Goal: Check status

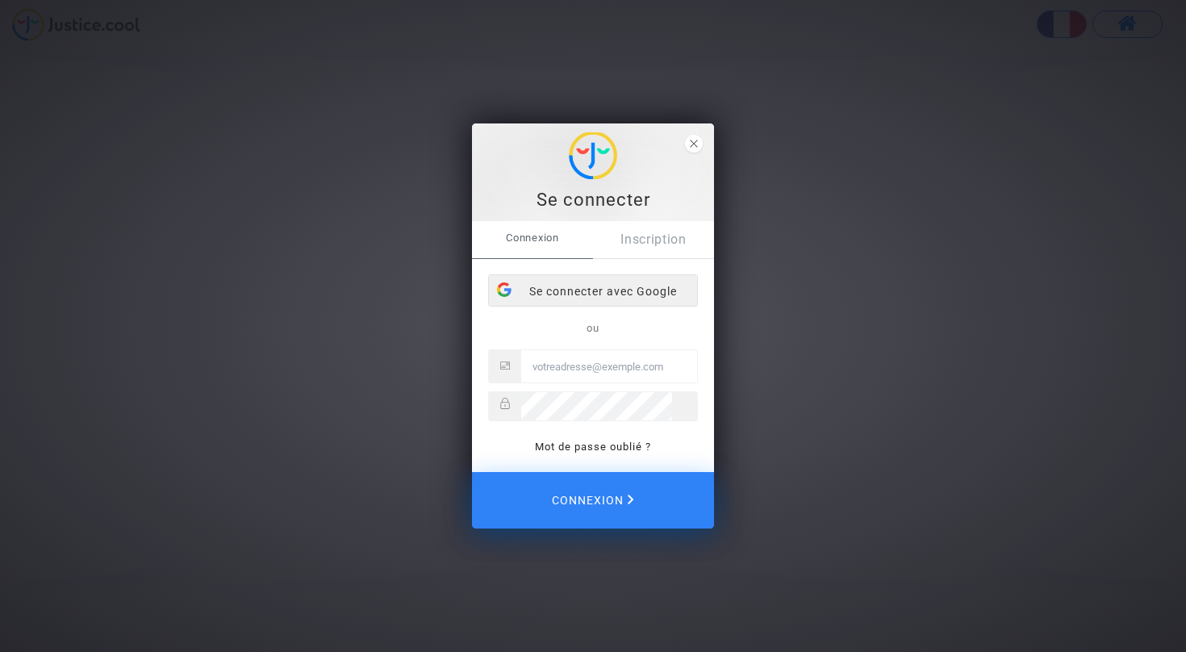
click at [642, 284] on div "Se connecter avec Google" at bounding box center [593, 291] width 208 height 32
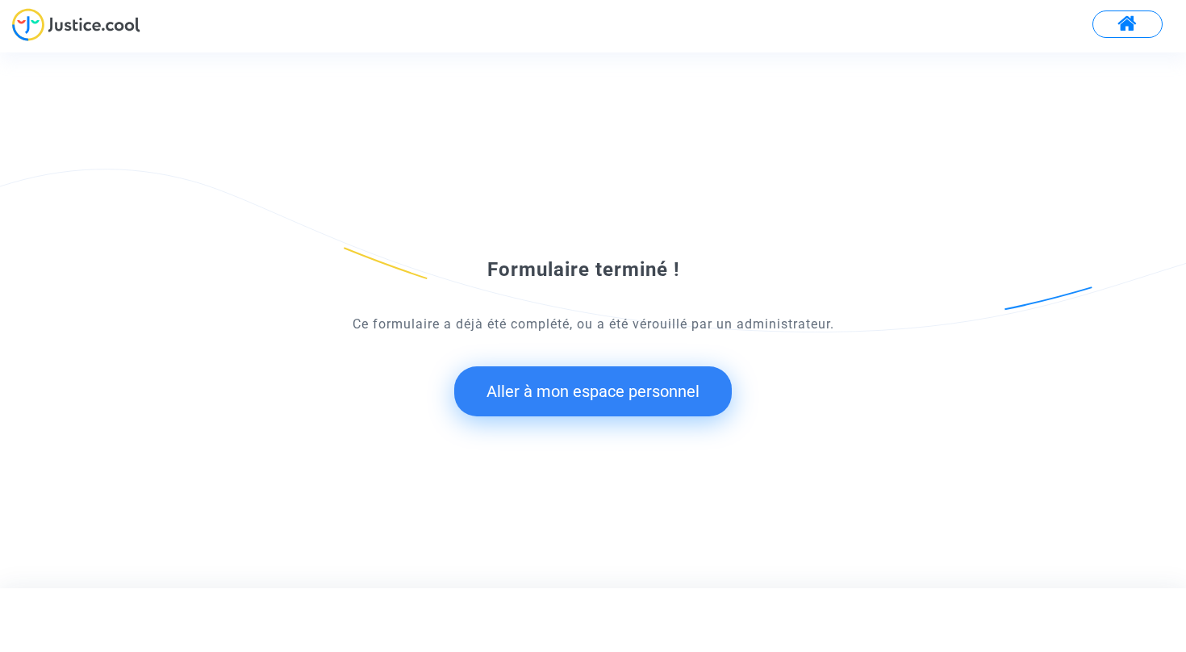
click at [651, 393] on button "Aller à mon espace personnel" at bounding box center [593, 391] width 278 height 50
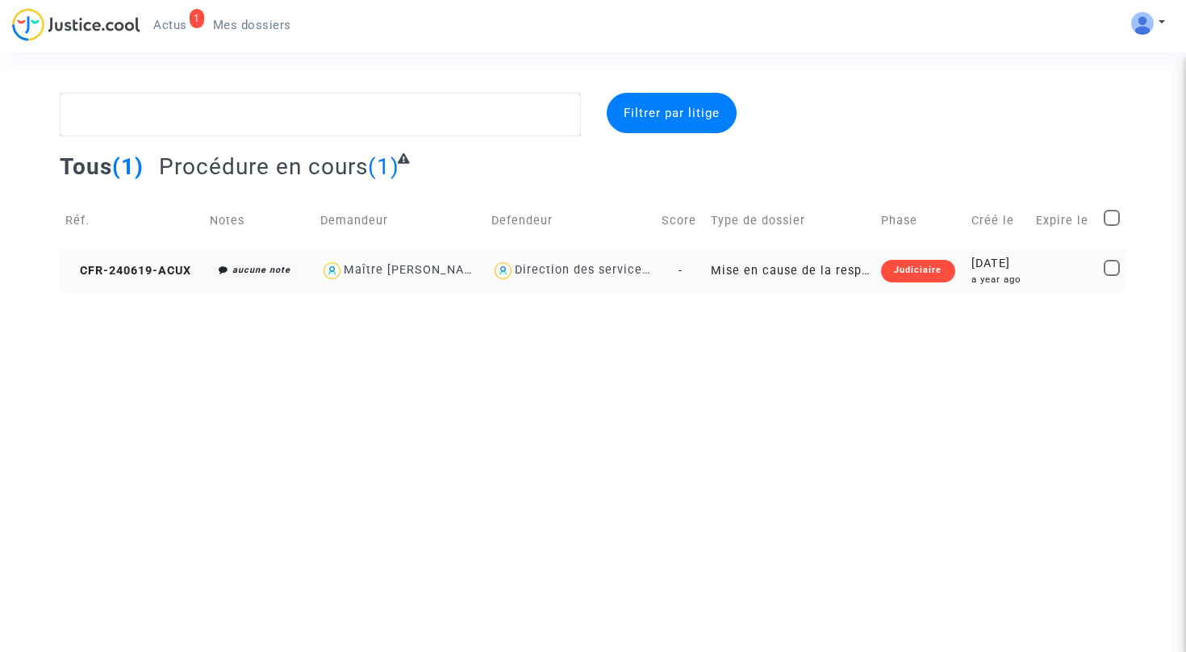
click at [619, 276] on div "Direction des services judiciaires du Ministère de la Justice - Bureau FIP4" at bounding box center [739, 270] width 448 height 14
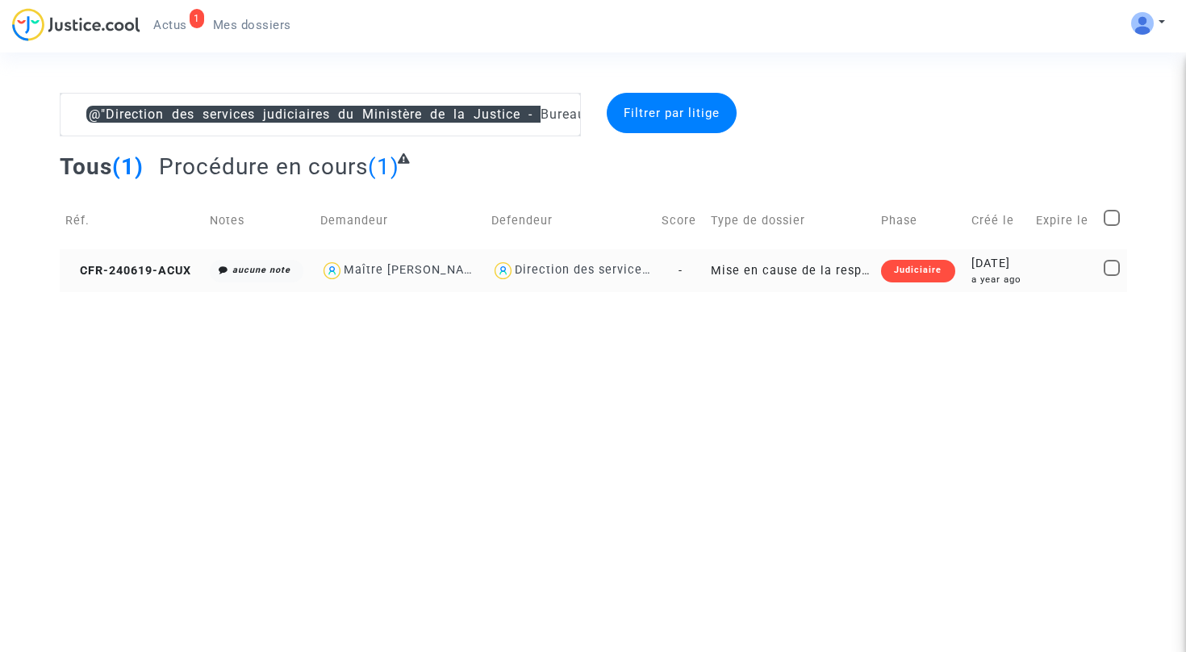
click at [401, 265] on div "Maître [PERSON_NAME]" at bounding box center [415, 270] width 143 height 14
type textarea "@"Direction des services judiciaires du Ministère de la Justice - Bureau FIP4" …"
click at [161, 276] on span "CFR-240619-ACUX" at bounding box center [128, 271] width 126 height 14
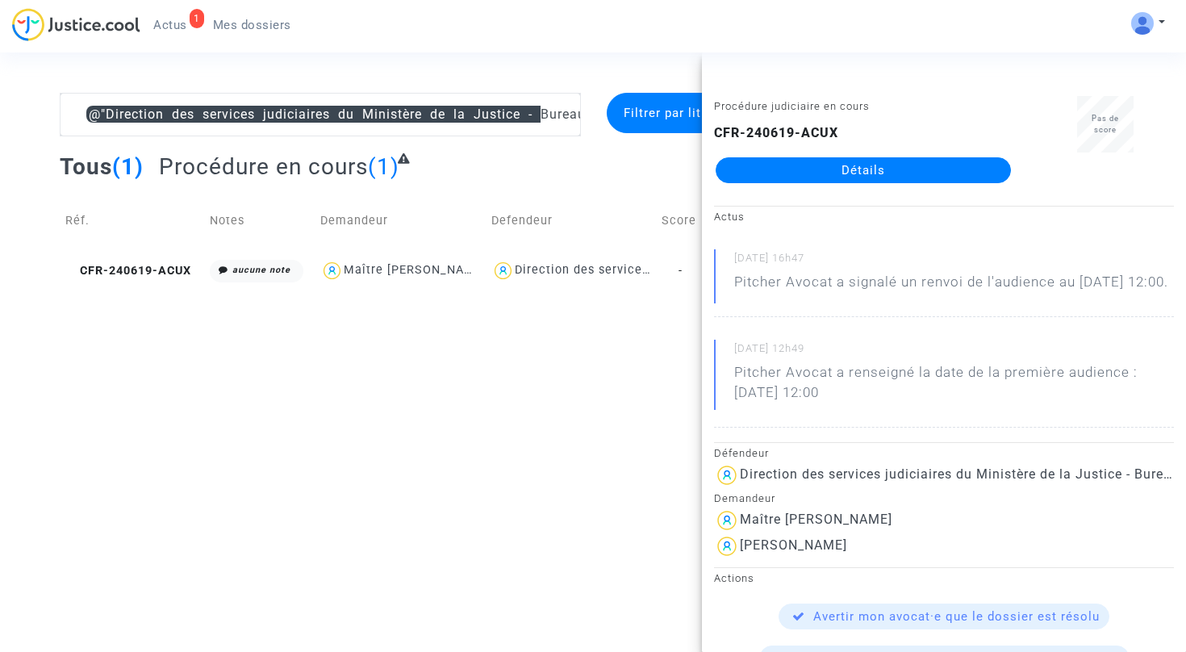
click at [839, 172] on link "Détails" at bounding box center [863, 170] width 295 height 26
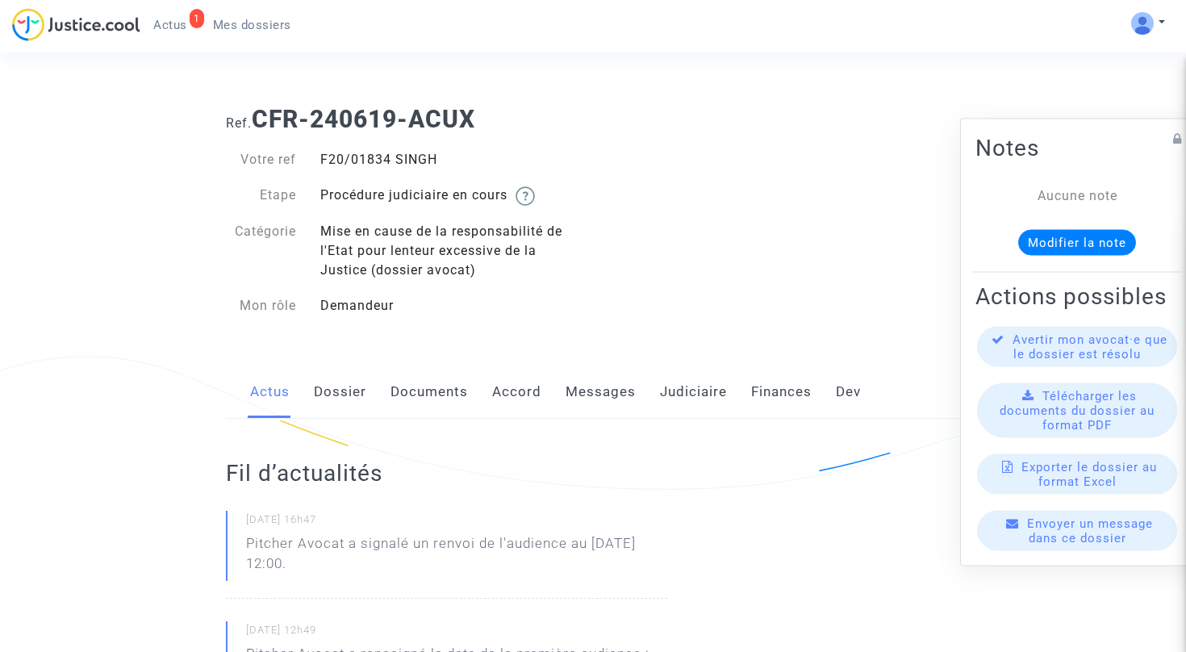
click at [836, 391] on link "Dev" at bounding box center [848, 392] width 25 height 53
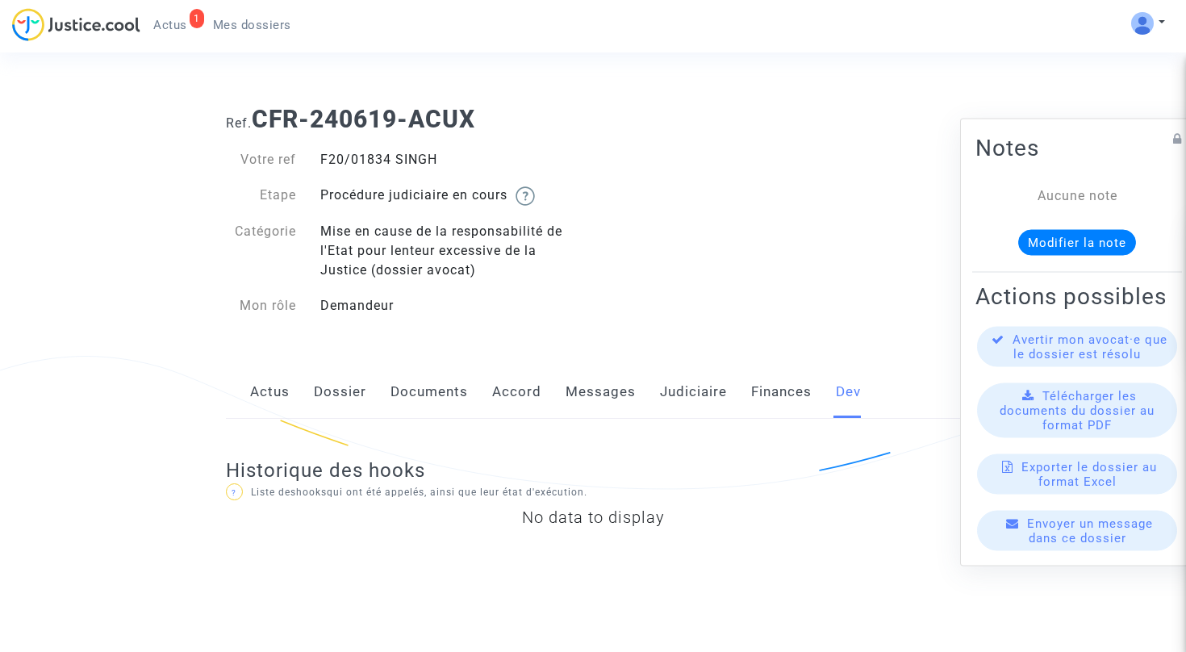
click at [779, 395] on link "Finances" at bounding box center [781, 392] width 61 height 53
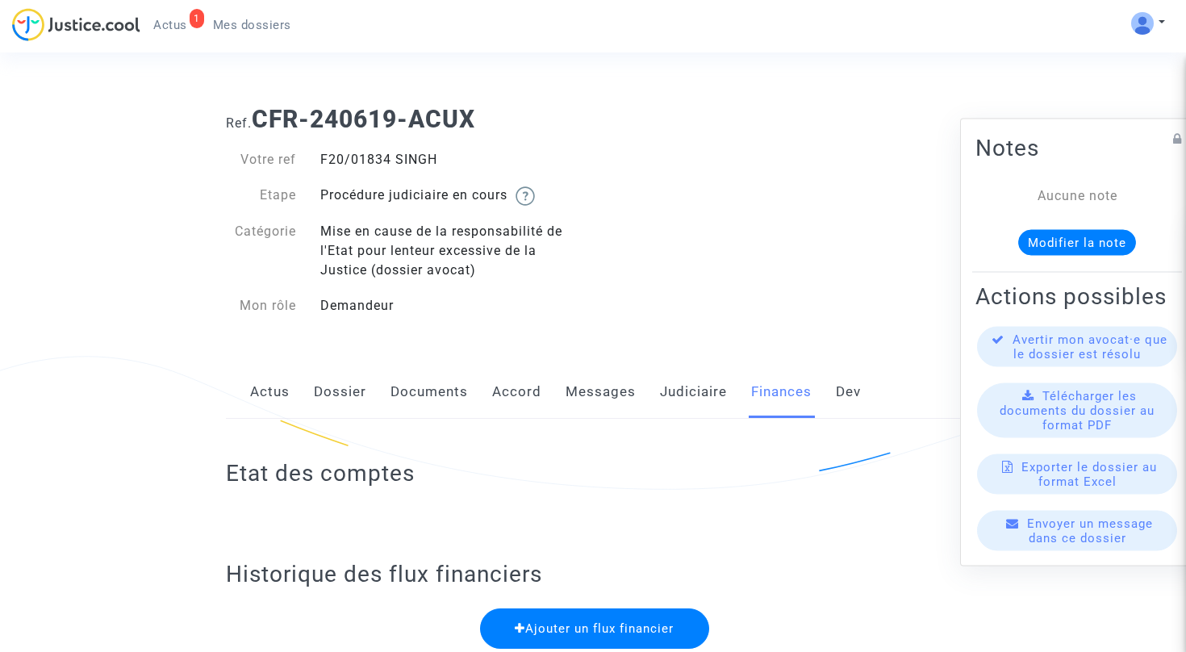
click at [692, 399] on link "Judiciaire" at bounding box center [693, 392] width 67 height 53
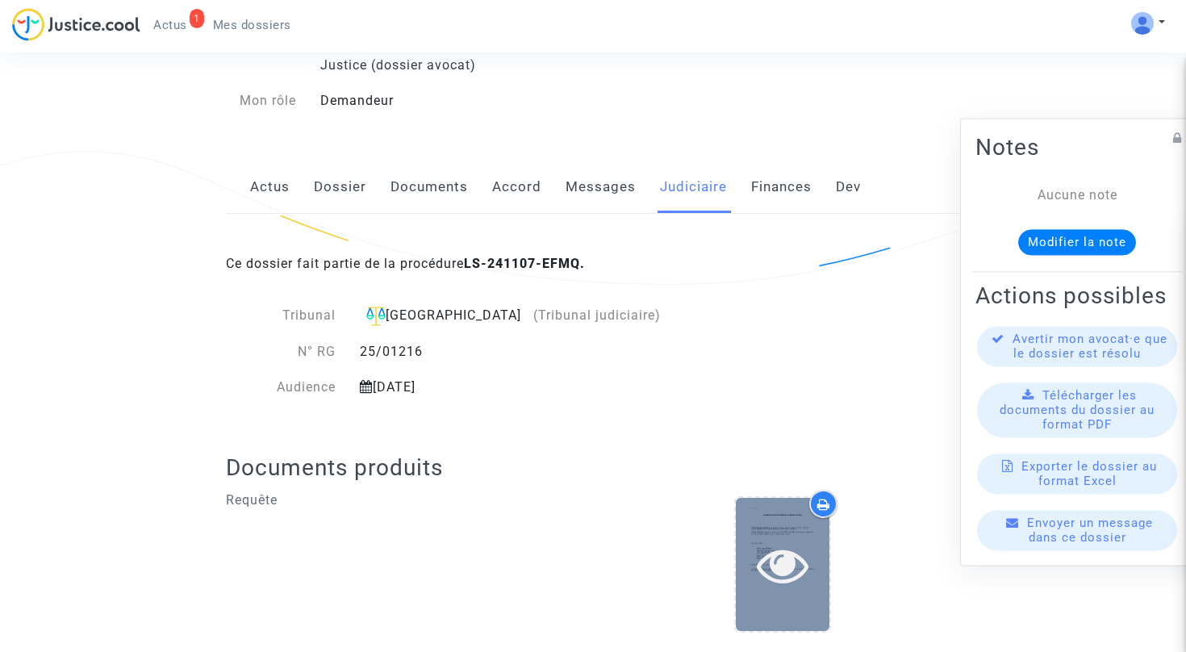
scroll to position [204, 0]
click at [778, 551] on icon at bounding box center [783, 566] width 52 height 52
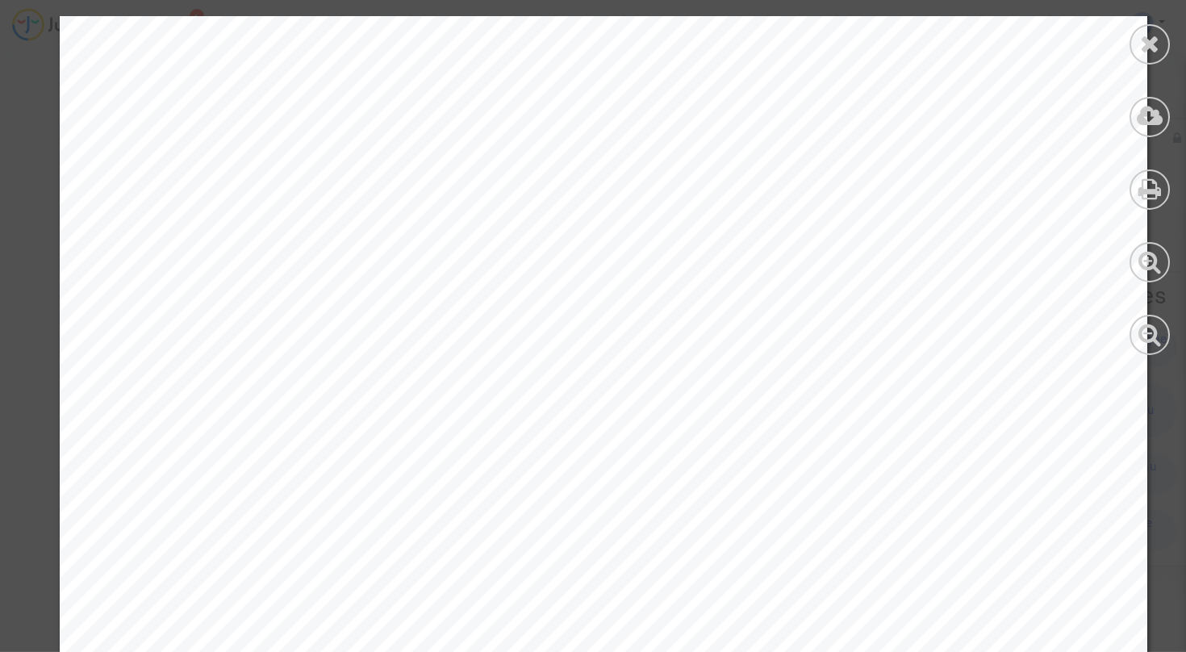
scroll to position [3787, 0]
